Goal: Task Accomplishment & Management: Use online tool/utility

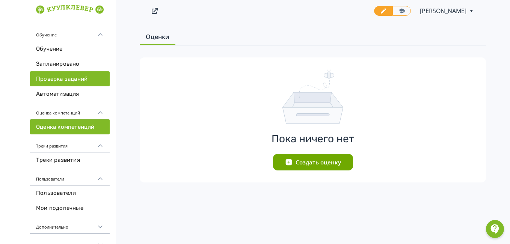
click at [50, 78] on link "Проверка заданий" at bounding box center [70, 78] width 80 height 15
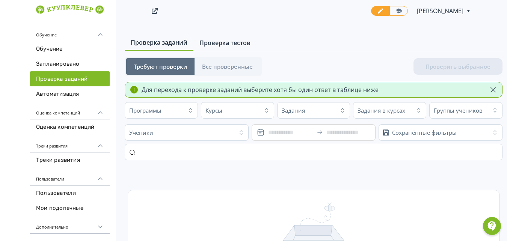
click at [230, 42] on span "Проверка тестов" at bounding box center [224, 42] width 51 height 9
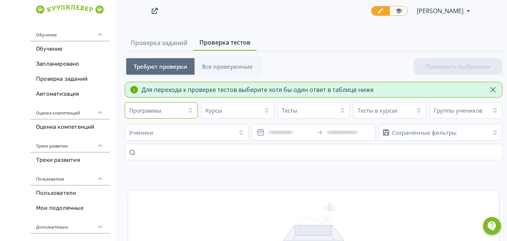
click at [190, 110] on icon "button" at bounding box center [190, 110] width 6 height 6
